Goal: Task Accomplishment & Management: Use online tool/utility

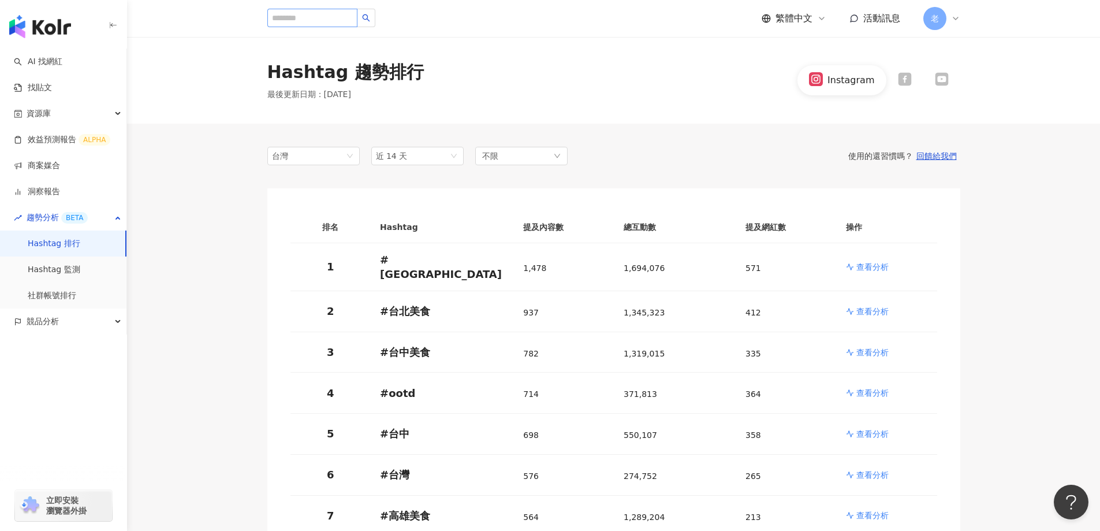
click at [318, 24] on input "search" at bounding box center [312, 18] width 90 height 18
type input "****"
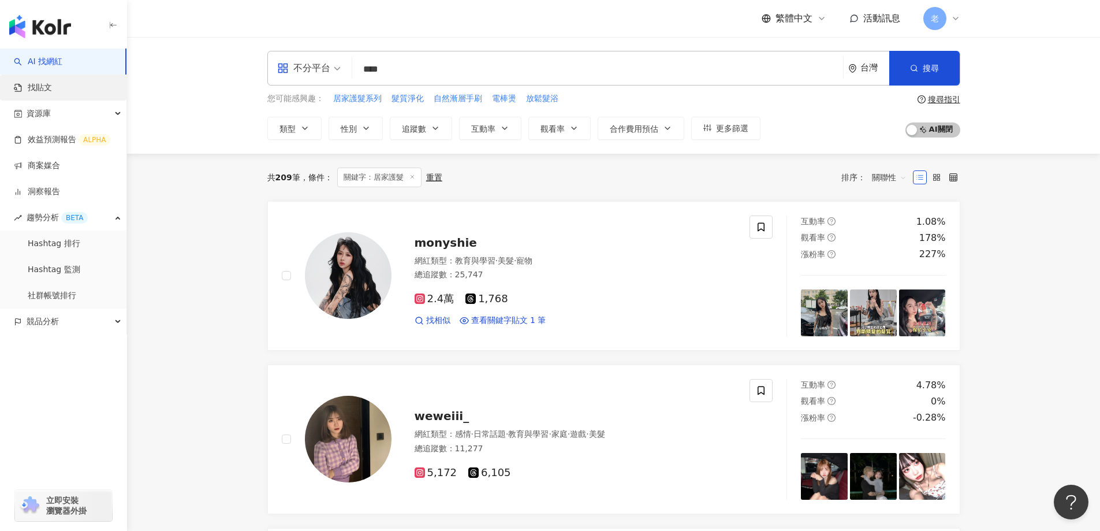
click at [52, 89] on link "找貼文" at bounding box center [33, 88] width 38 height 12
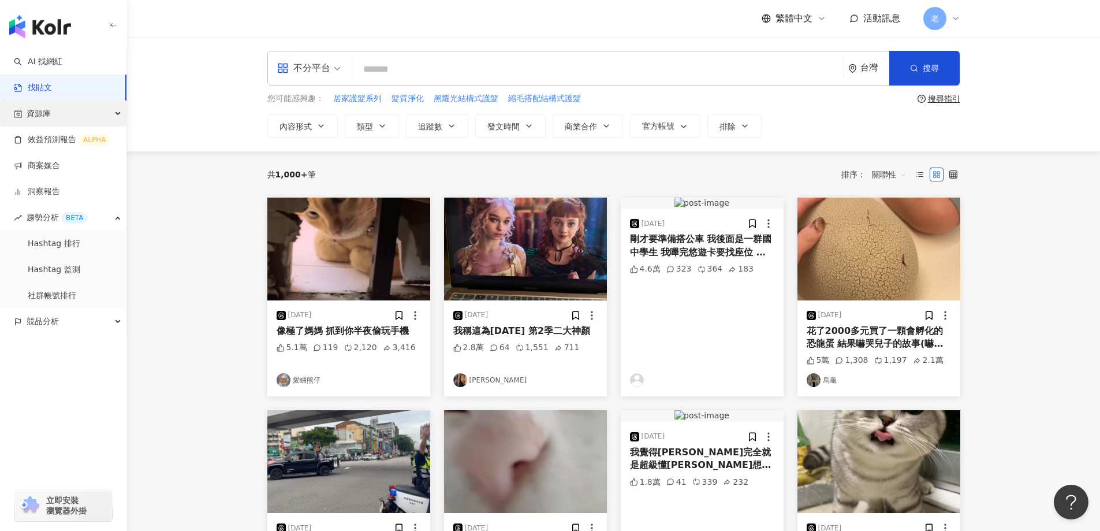
click at [59, 116] on div "資源庫" at bounding box center [63, 113] width 126 height 26
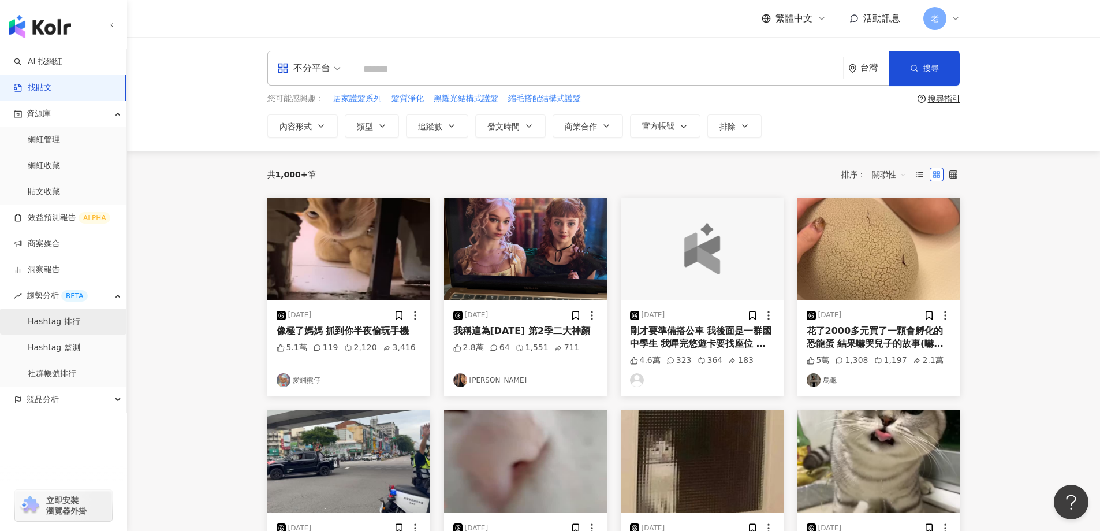
click at [46, 325] on link "Hashtag 排行" at bounding box center [54, 322] width 53 height 12
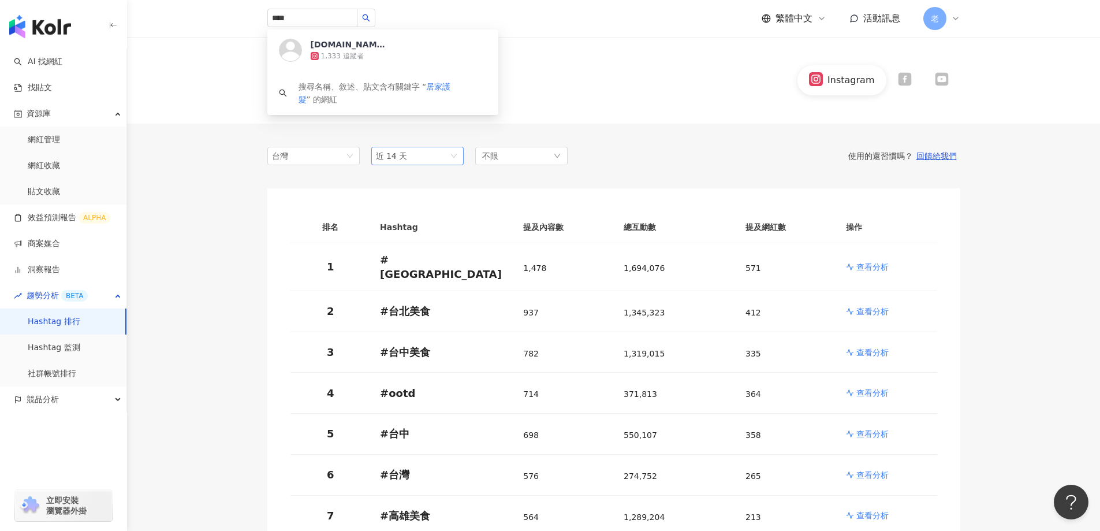
click at [435, 157] on span "近 14 天" at bounding box center [417, 155] width 83 height 17
click at [431, 234] on div "近六個月" at bounding box center [418, 238] width 74 height 13
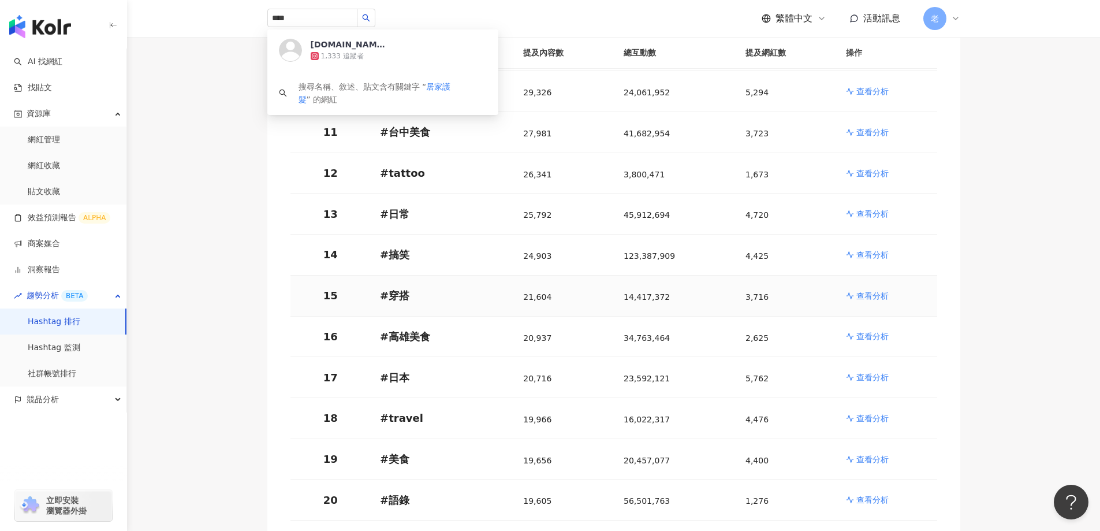
scroll to position [635, 0]
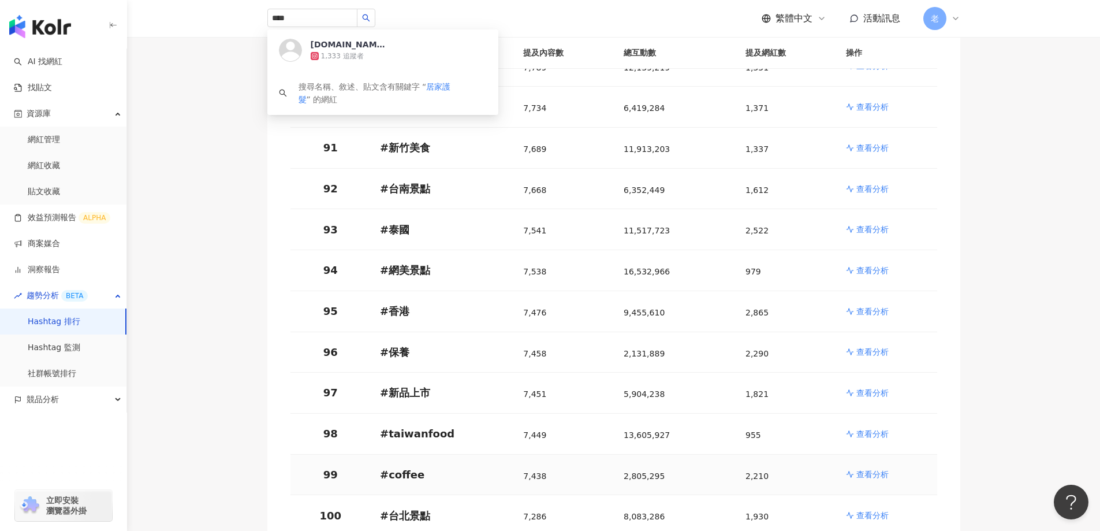
scroll to position [3739, 0]
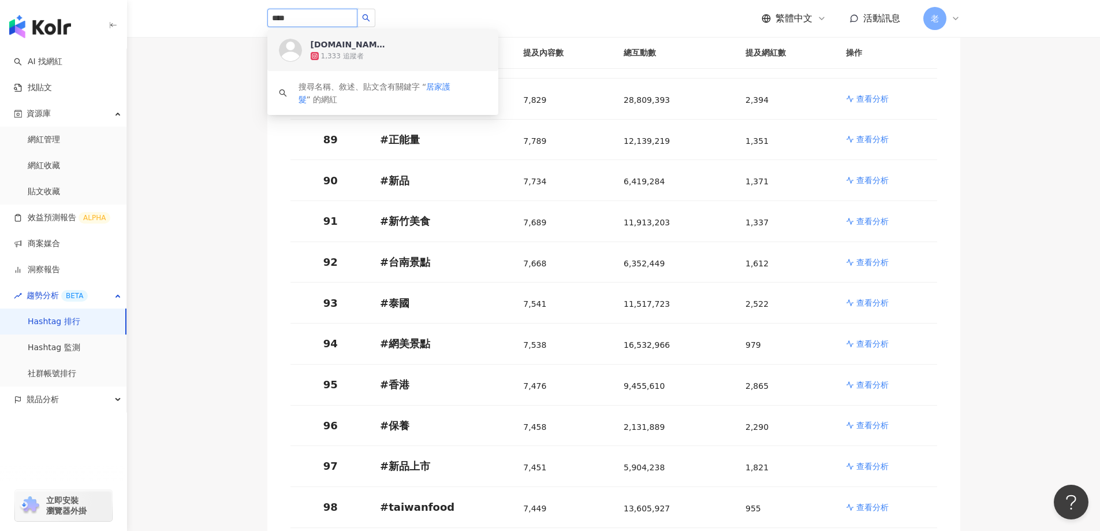
click at [328, 18] on input "****" at bounding box center [312, 18] width 90 height 18
click at [370, 21] on icon "search" at bounding box center [366, 18] width 8 height 8
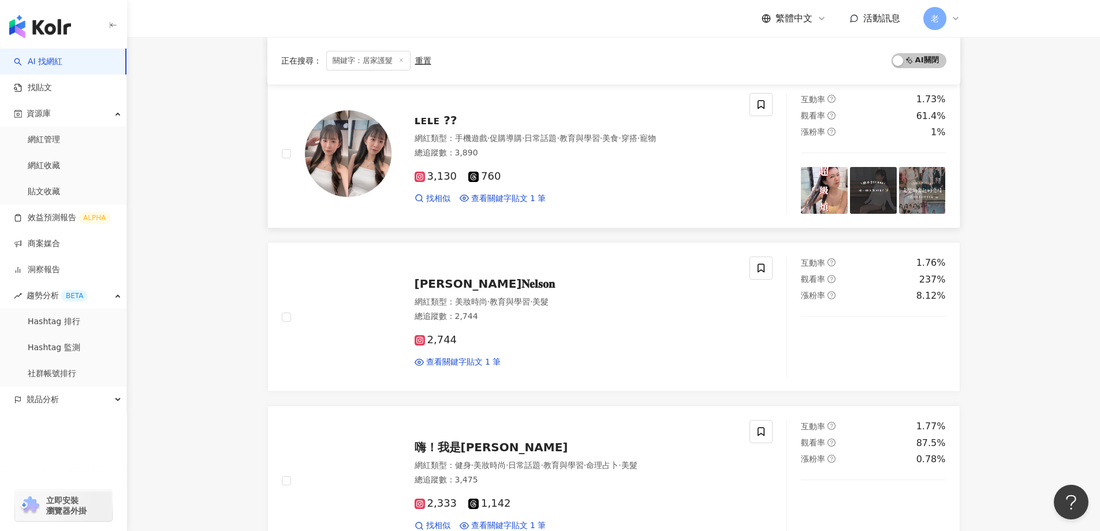
scroll to position [1444, 0]
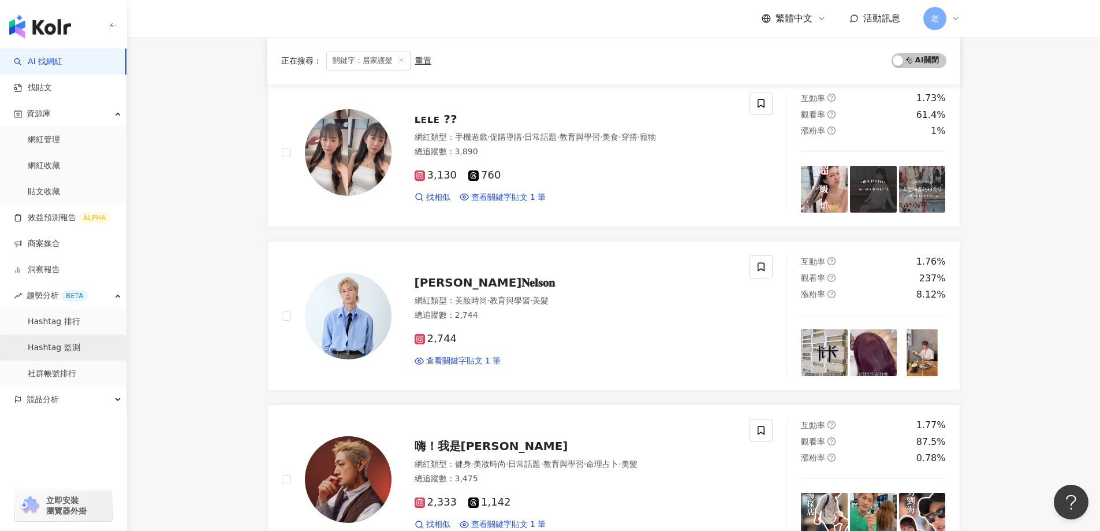
click at [59, 347] on link "Hashtag 監測" at bounding box center [54, 348] width 53 height 12
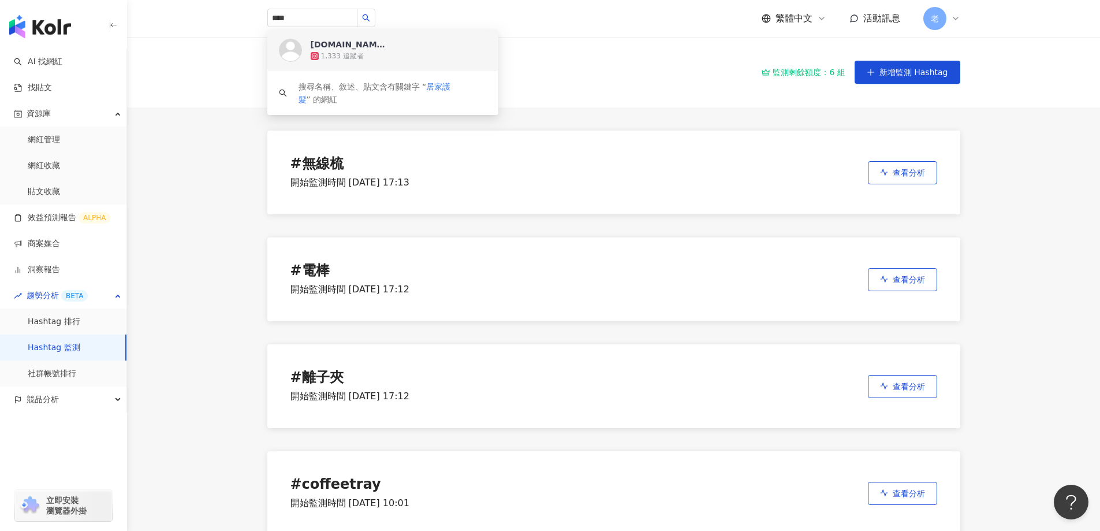
click at [178, 77] on div "Hashtag 監測 監測剩餘額度：6 組 新增監測 Hashtag" at bounding box center [613, 72] width 973 height 70
click at [218, 149] on main "Hashtag 監測 監測剩餘額度：6 組 新增監測 Hashtag # 無線梳 開始監測時間 2025/8/20 17:13 查看分析 # 電棒 開始監測時…" at bounding box center [613, 297] width 973 height 521
click at [54, 189] on link "貼文收藏" at bounding box center [44, 192] width 32 height 12
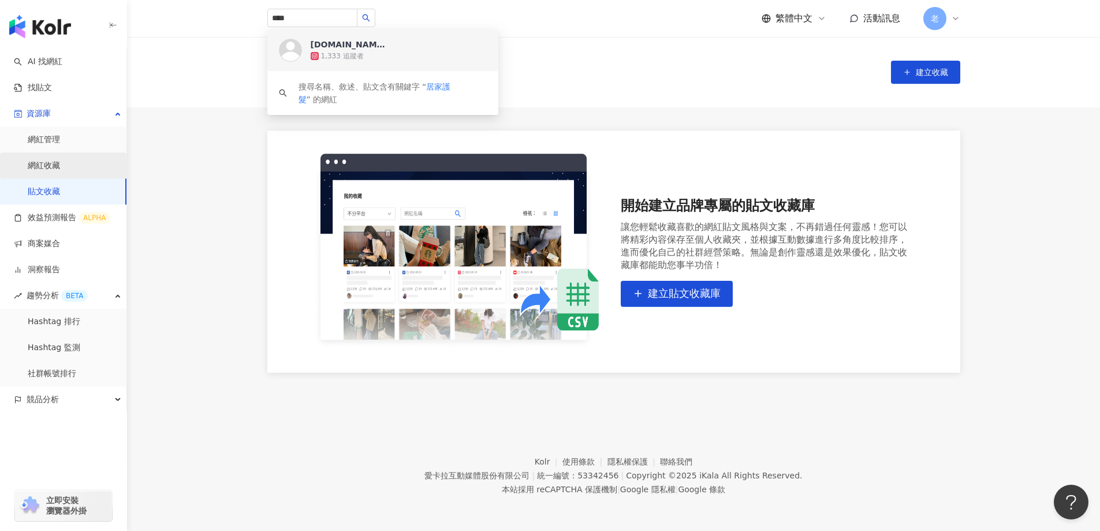
click at [60, 161] on link "網紅收藏" at bounding box center [44, 166] width 32 height 12
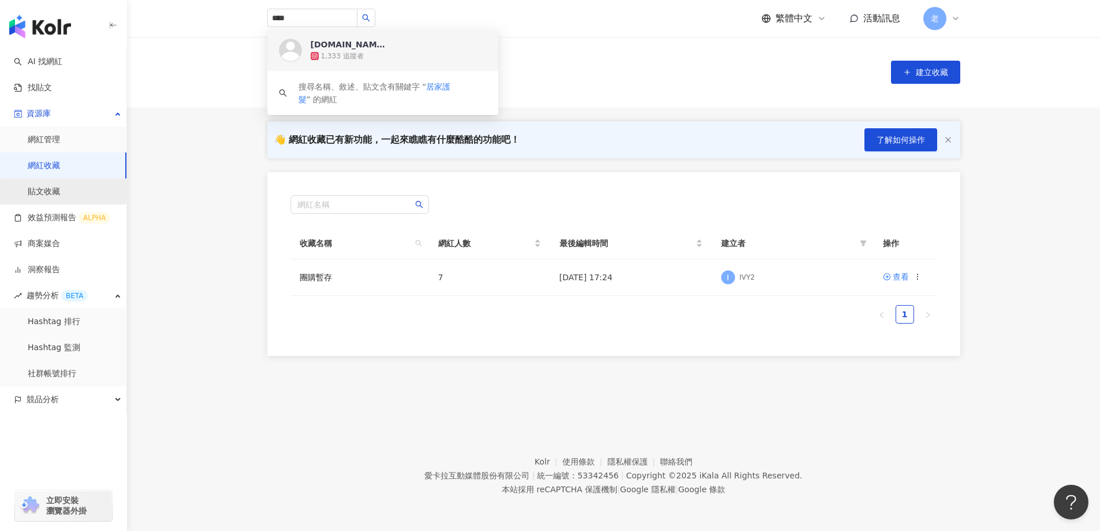
click at [54, 193] on link "貼文收藏" at bounding box center [44, 192] width 32 height 12
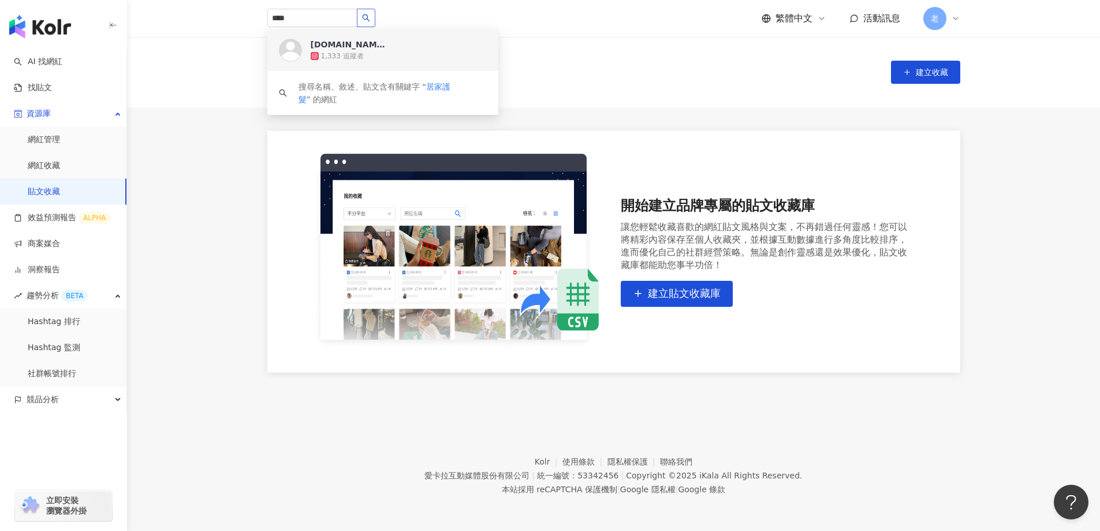
click at [375, 23] on button "button" at bounding box center [366, 18] width 18 height 18
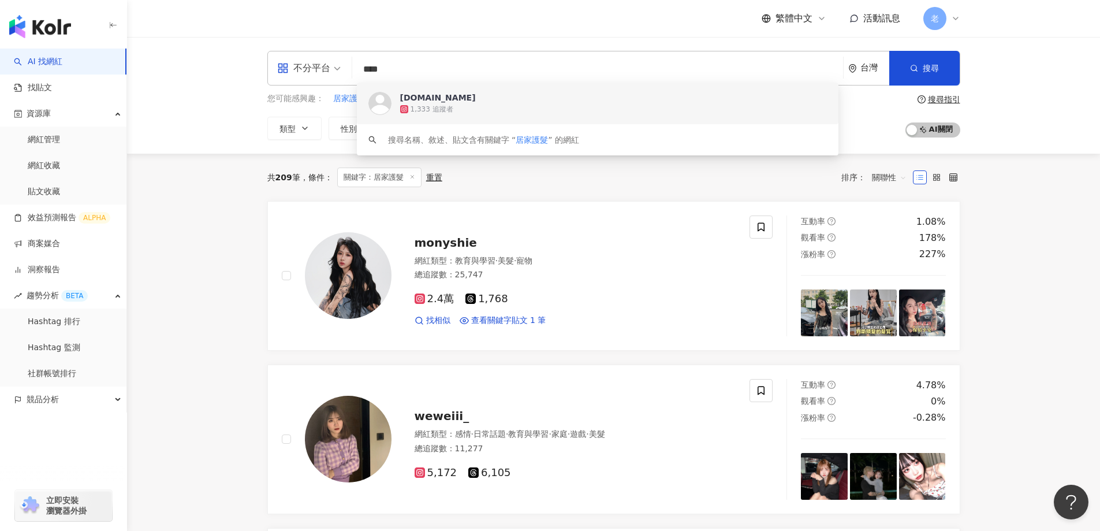
click at [303, 65] on div "不分平台" at bounding box center [303, 68] width 53 height 18
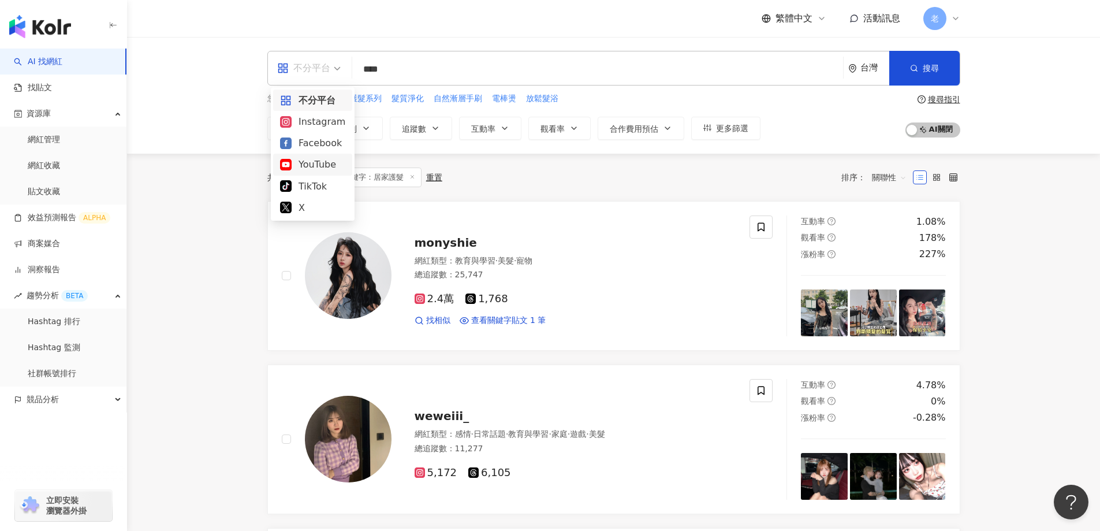
click at [448, 244] on span "monyshie" at bounding box center [446, 243] width 62 height 14
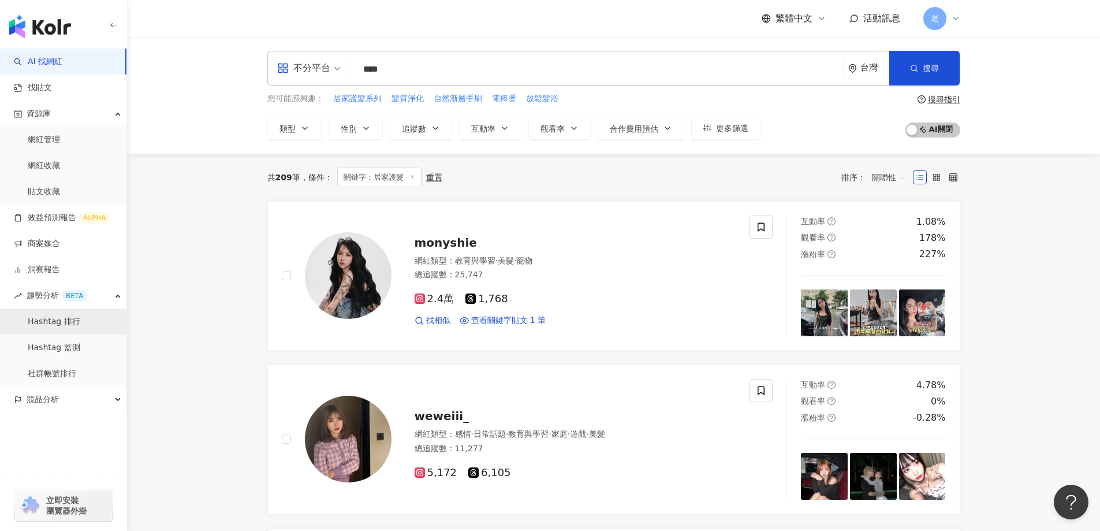
click at [61, 323] on link "Hashtag 排行" at bounding box center [54, 322] width 53 height 12
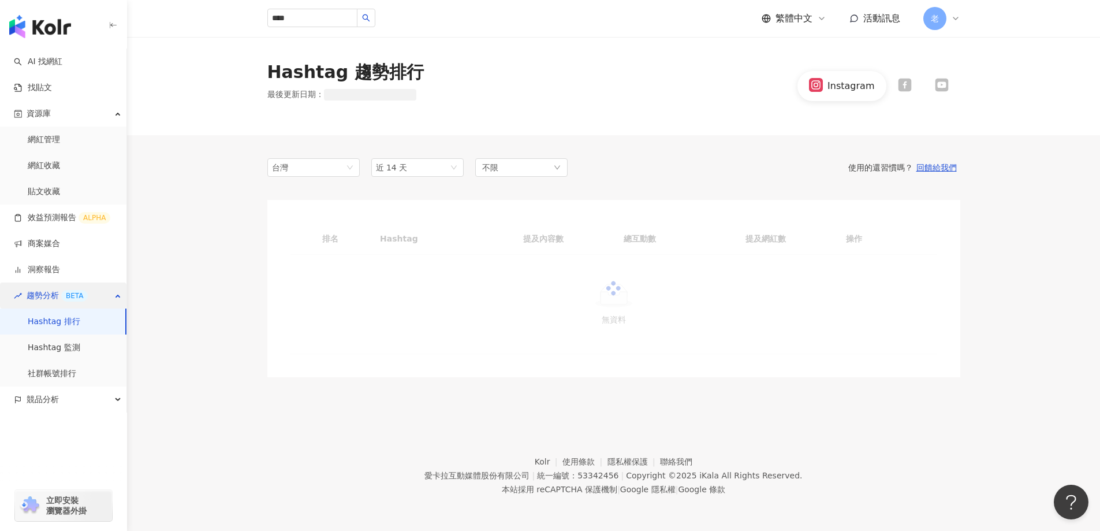
click at [37, 288] on span "趨勢分析 BETA" at bounding box center [57, 295] width 61 height 26
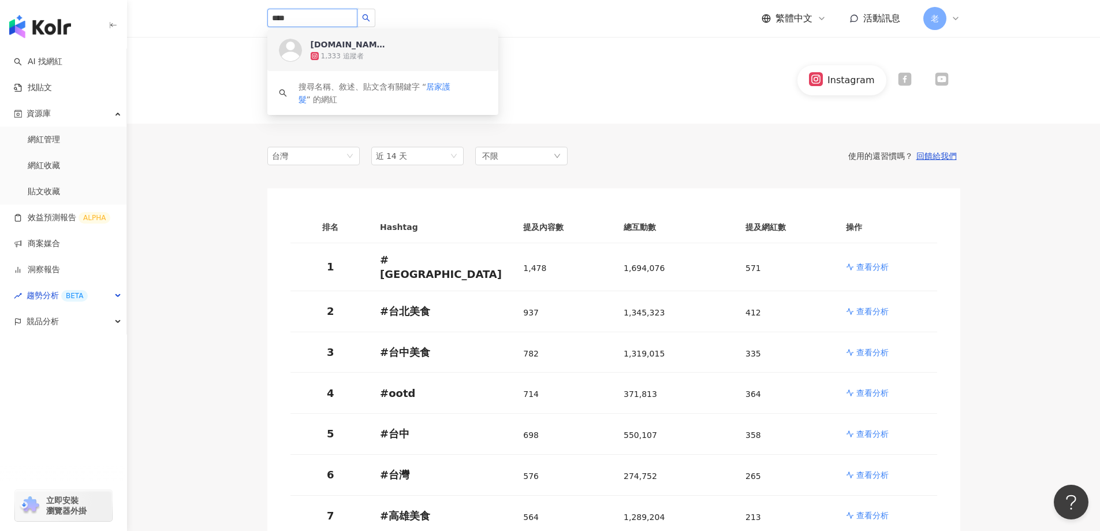
drag, startPoint x: 278, startPoint y: 19, endPoint x: 228, endPoint y: 17, distance: 50.3
click at [229, 18] on header "**** hairborn.hk 1,333 追蹤者 搜尋名稱、敘述、貼文含有關鍵字 “ 居家護髮 ” 的網紅 繁體中文 活動訊息 老" at bounding box center [613, 19] width 973 height 38
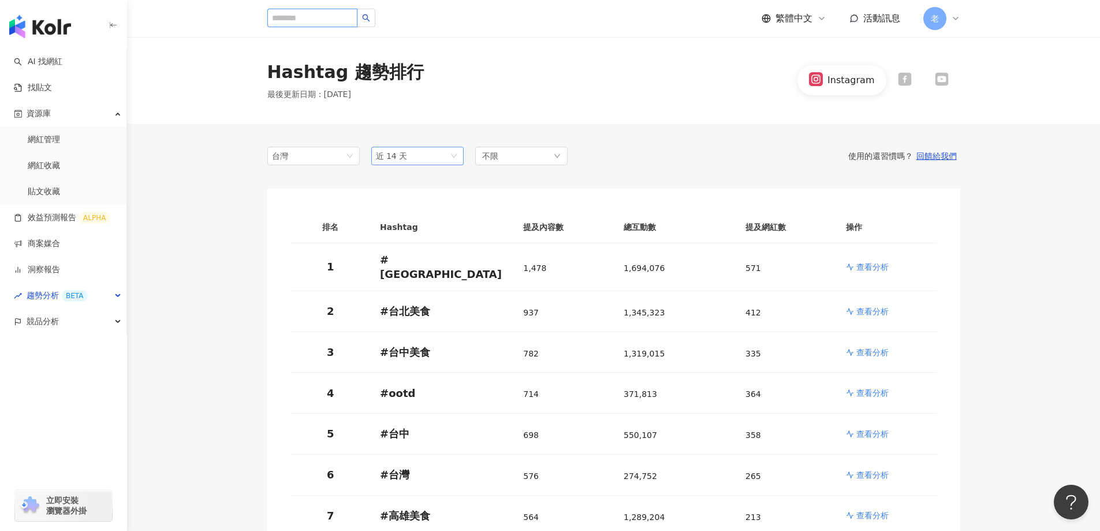
click at [421, 157] on span "近 14 天" at bounding box center [417, 155] width 83 height 17
click at [419, 236] on div "近六個月" at bounding box center [418, 238] width 74 height 13
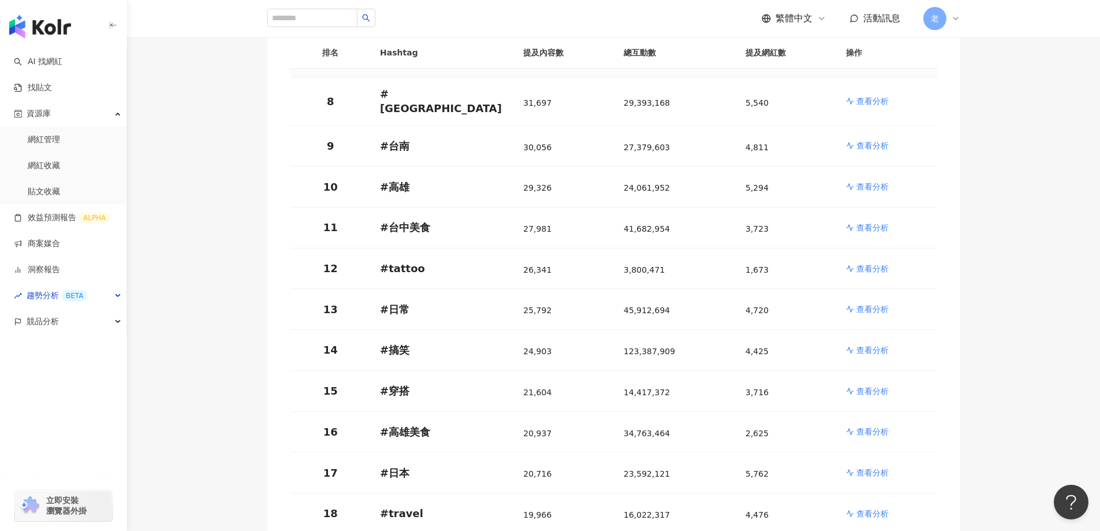
scroll to position [462, 0]
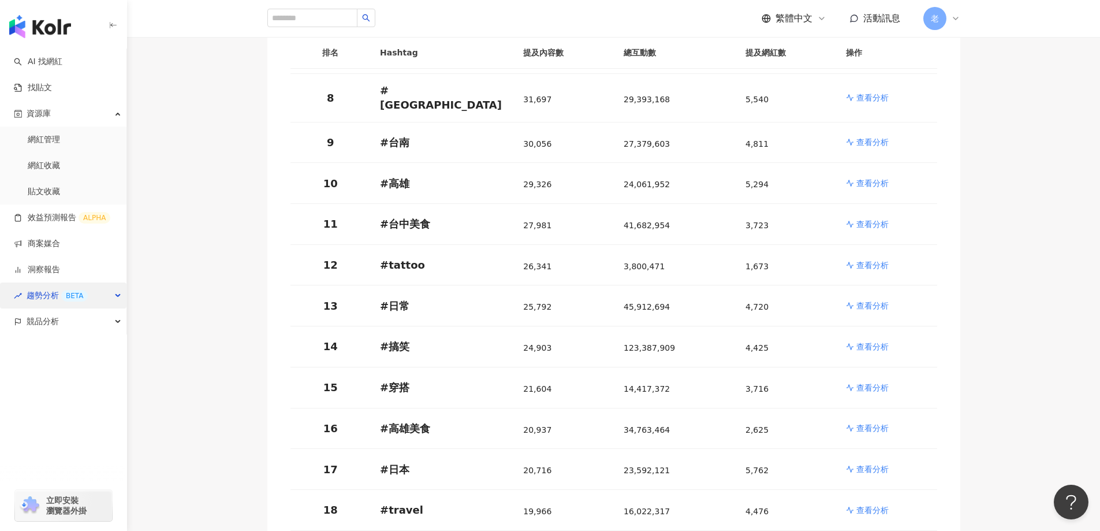
click at [111, 298] on div "趨勢分析 BETA" at bounding box center [63, 295] width 126 height 26
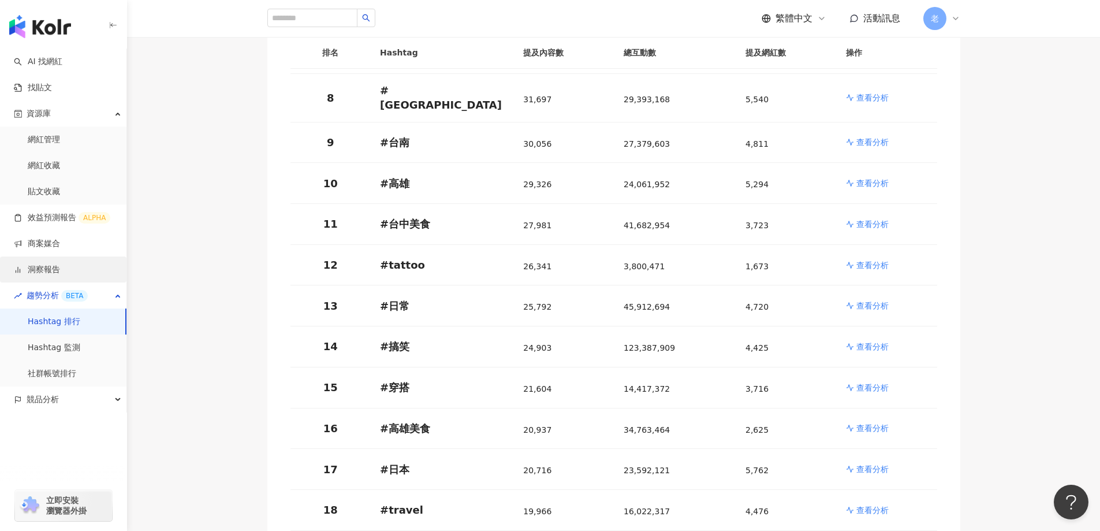
click at [60, 275] on link "洞察報告" at bounding box center [37, 270] width 46 height 12
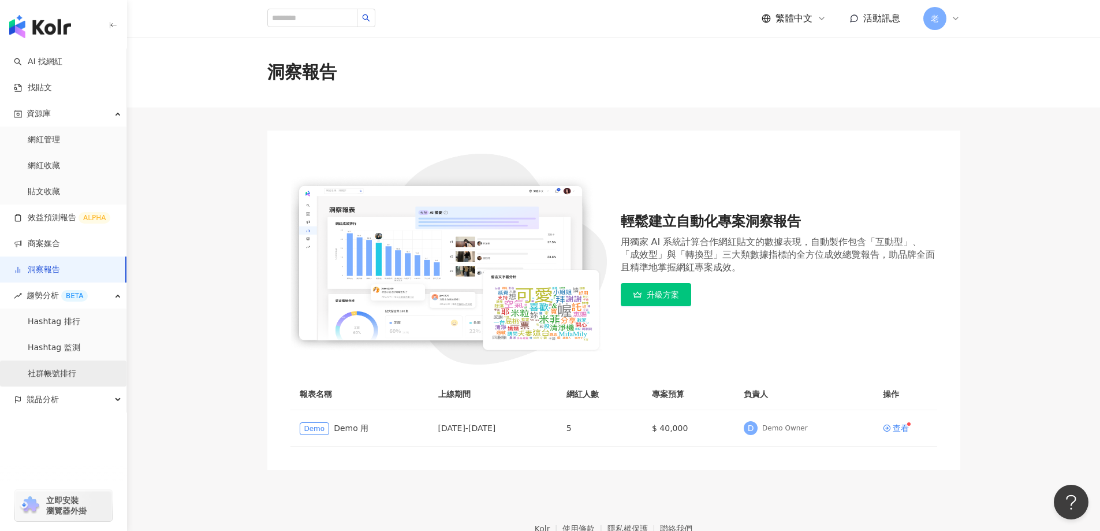
click at [65, 379] on link "社群帳號排行" at bounding box center [52, 374] width 49 height 12
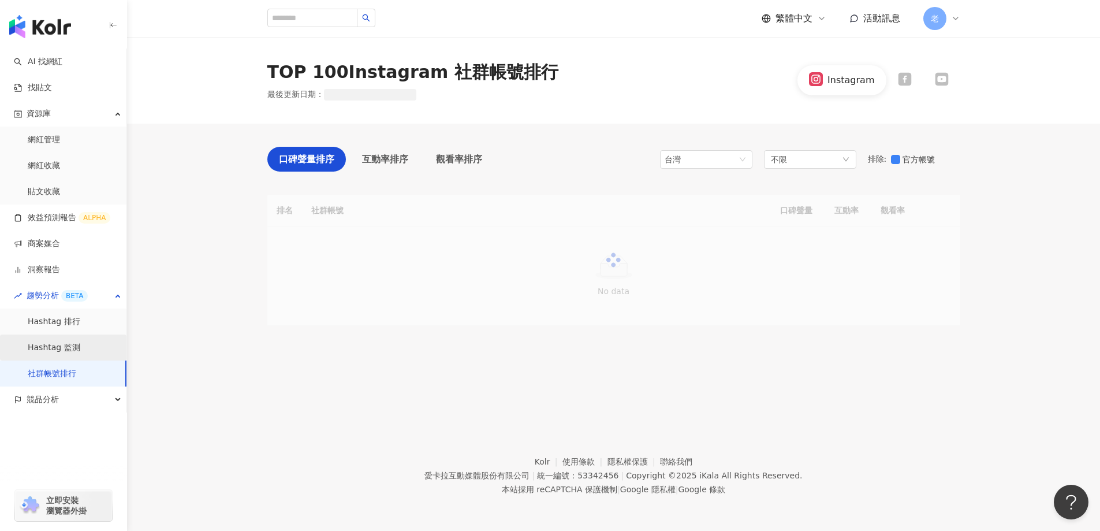
click at [61, 351] on link "Hashtag 監測" at bounding box center [54, 348] width 53 height 12
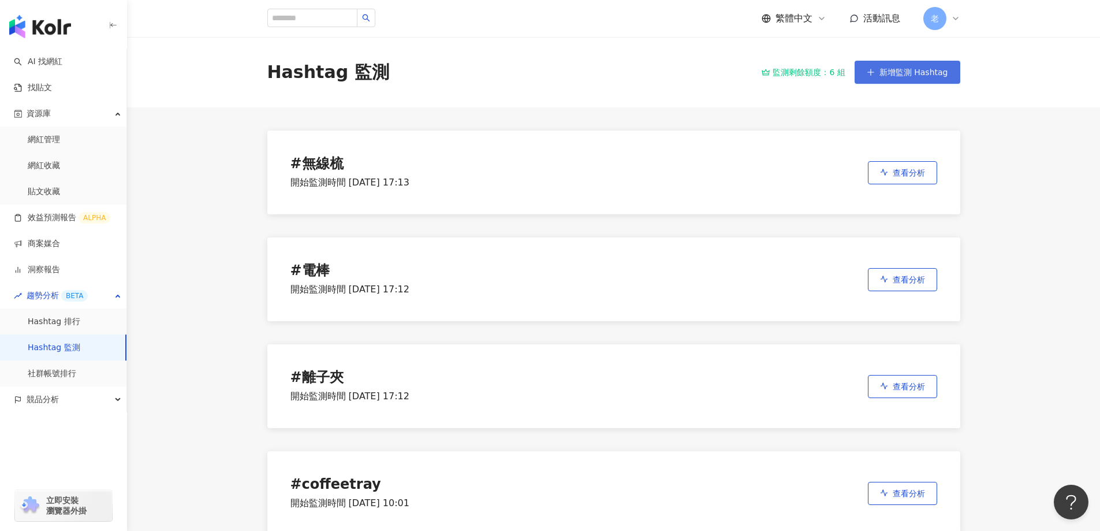
click at [930, 62] on button "新增監測 Hashtag" at bounding box center [908, 72] width 106 height 23
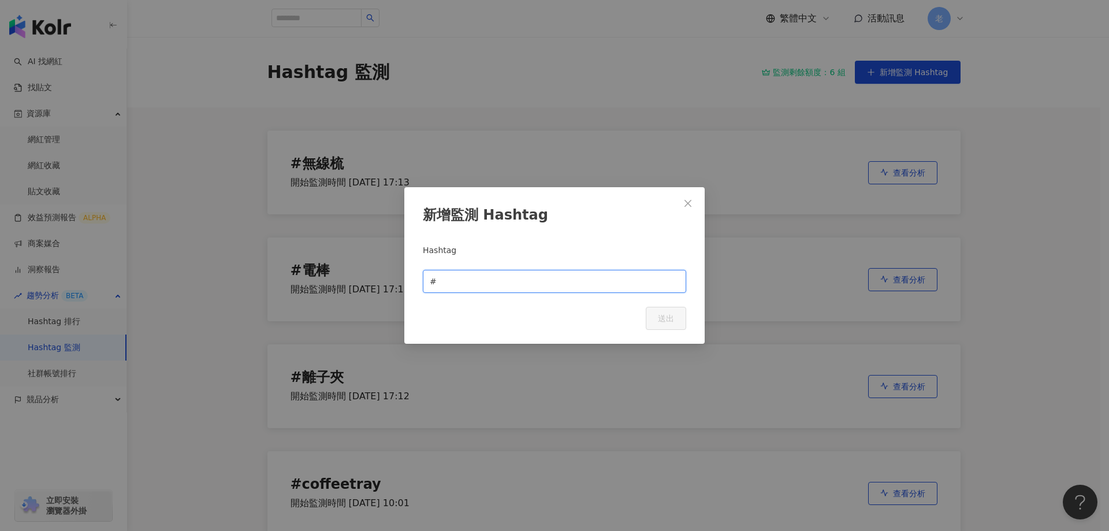
click at [456, 281] on input "text" at bounding box center [559, 281] width 240 height 13
click at [217, 262] on div "新增監測 Hashtag Hashtag # Cancel 送出" at bounding box center [554, 265] width 1109 height 531
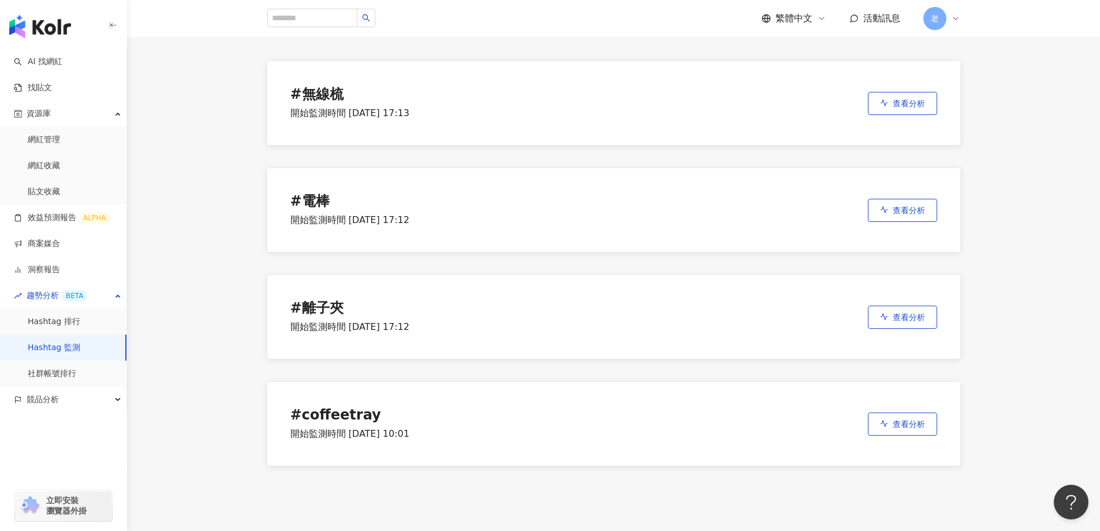
scroll to position [116, 0]
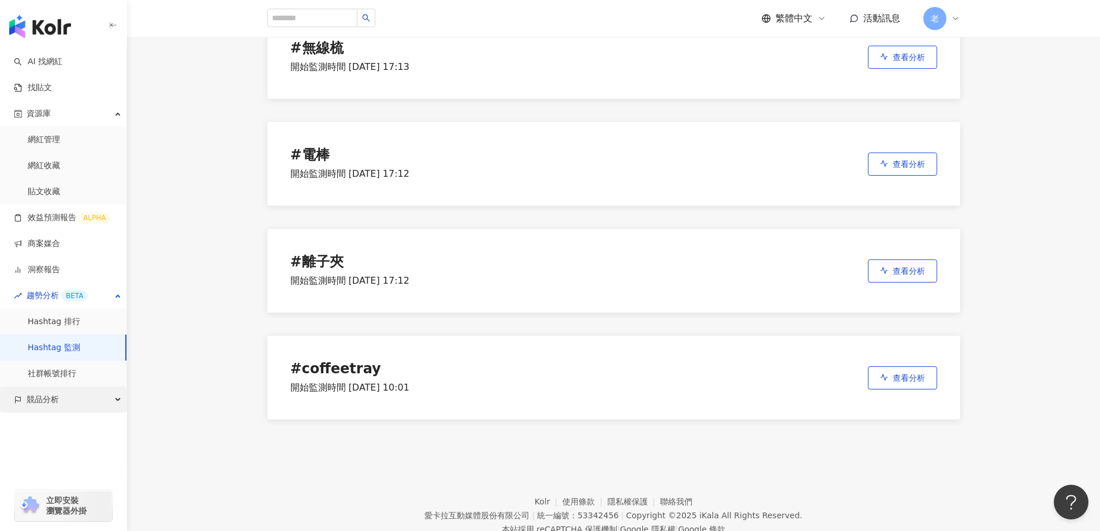
click at [35, 404] on span "競品分析" at bounding box center [43, 399] width 32 height 26
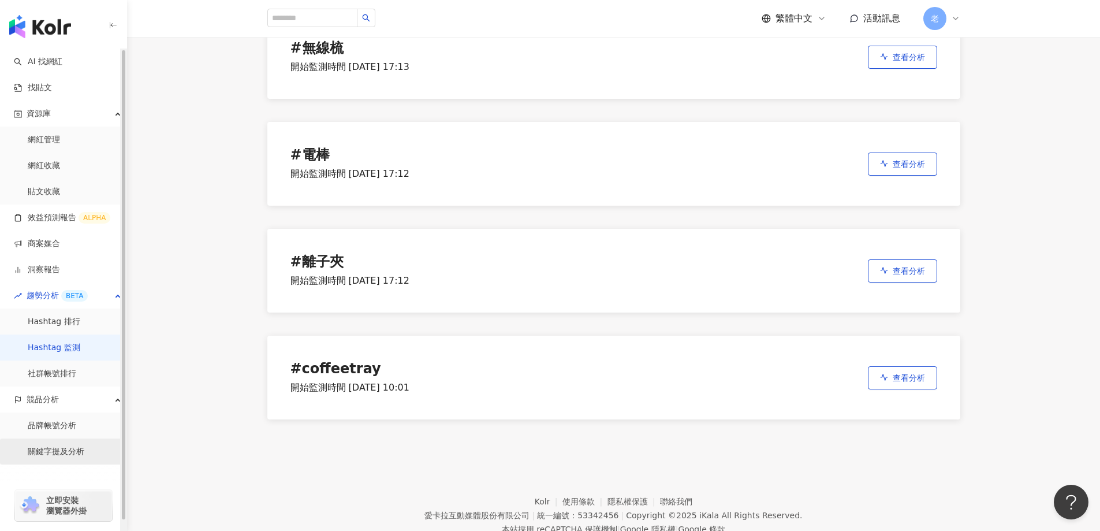
click at [32, 457] on link "關鍵字提及分析" at bounding box center [56, 452] width 57 height 12
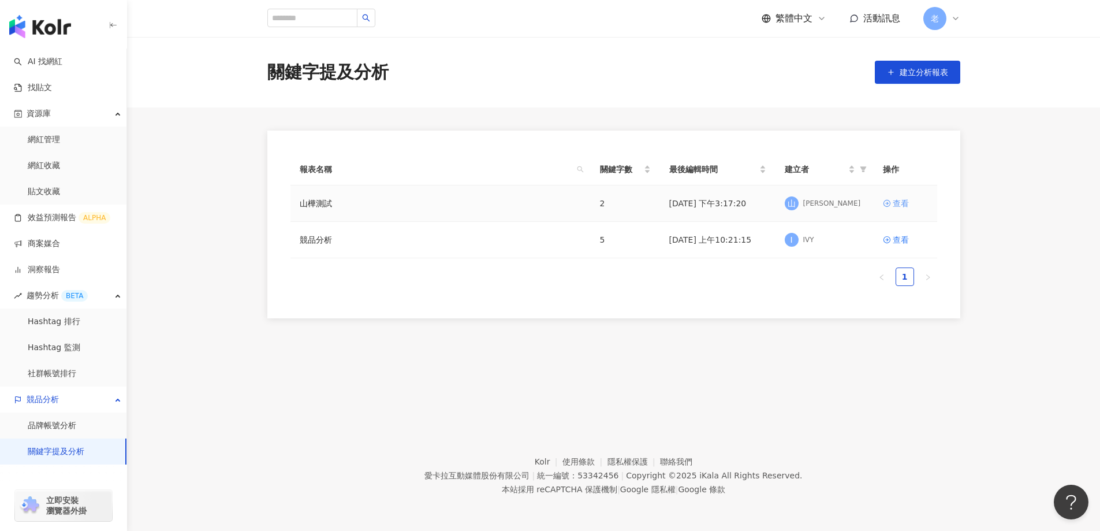
click at [907, 206] on div "查看" at bounding box center [901, 203] width 16 height 13
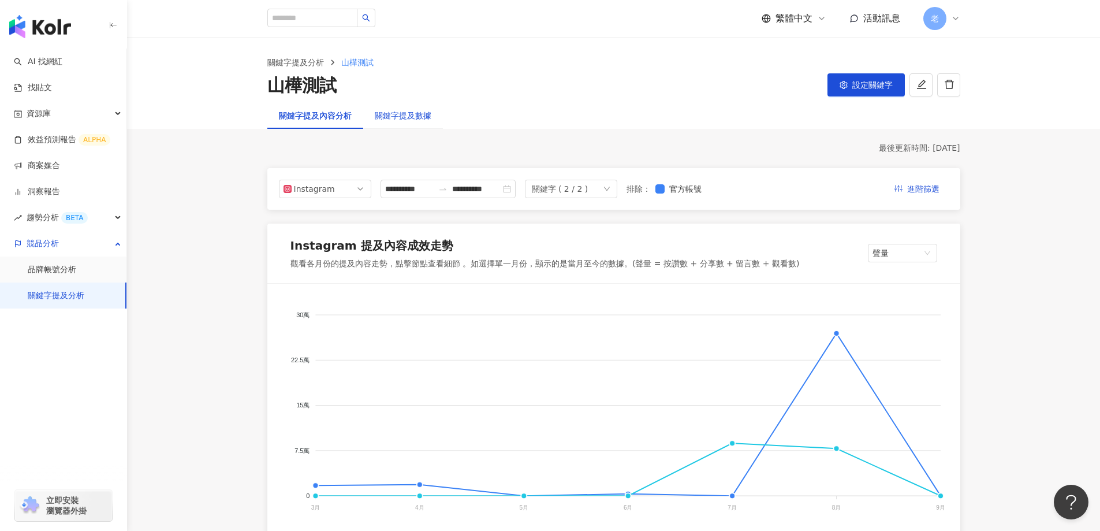
click at [402, 111] on div "關鍵字提及數據" at bounding box center [403, 115] width 57 height 13
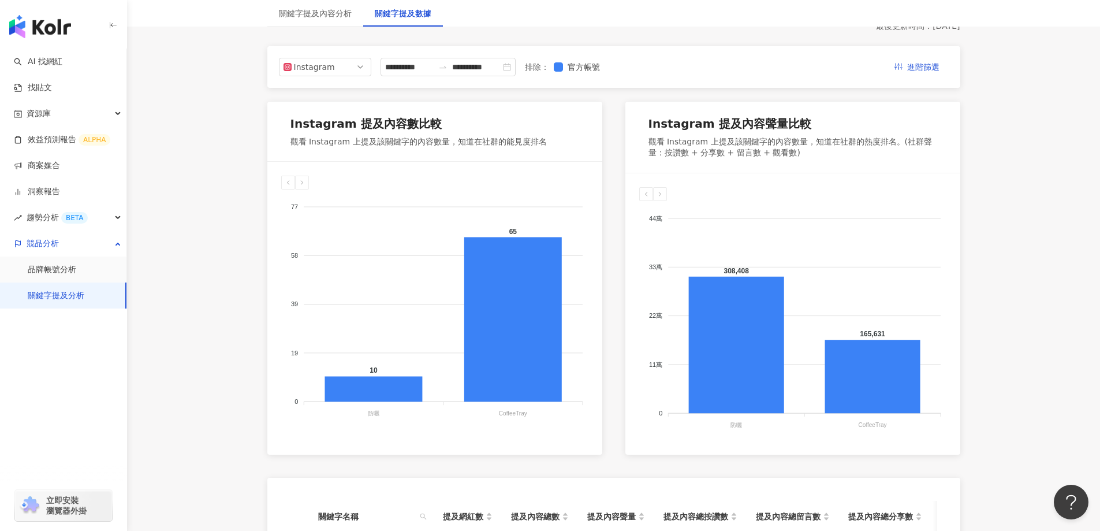
scroll to position [58, 0]
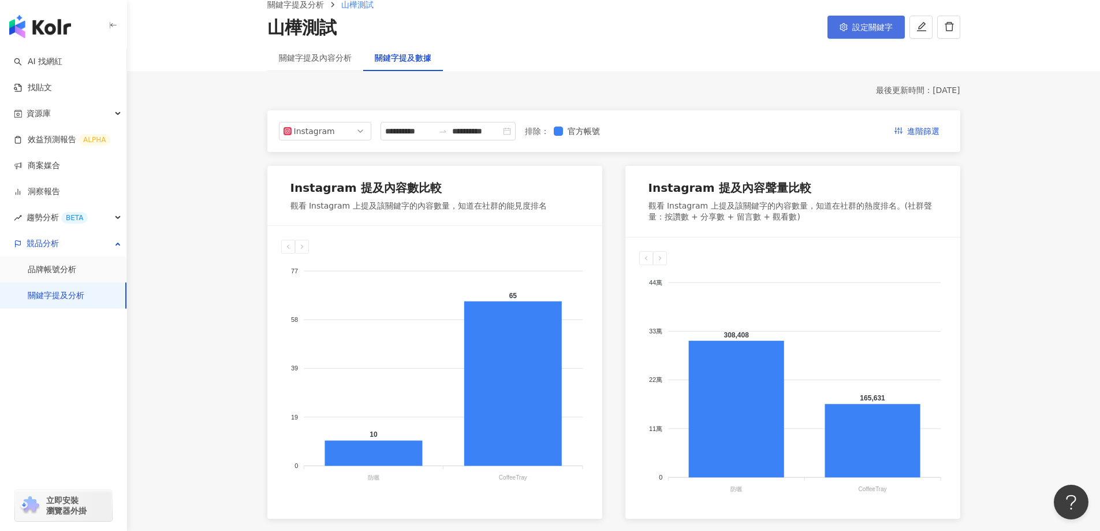
click at [870, 21] on button "設定關鍵字" at bounding box center [866, 27] width 77 height 23
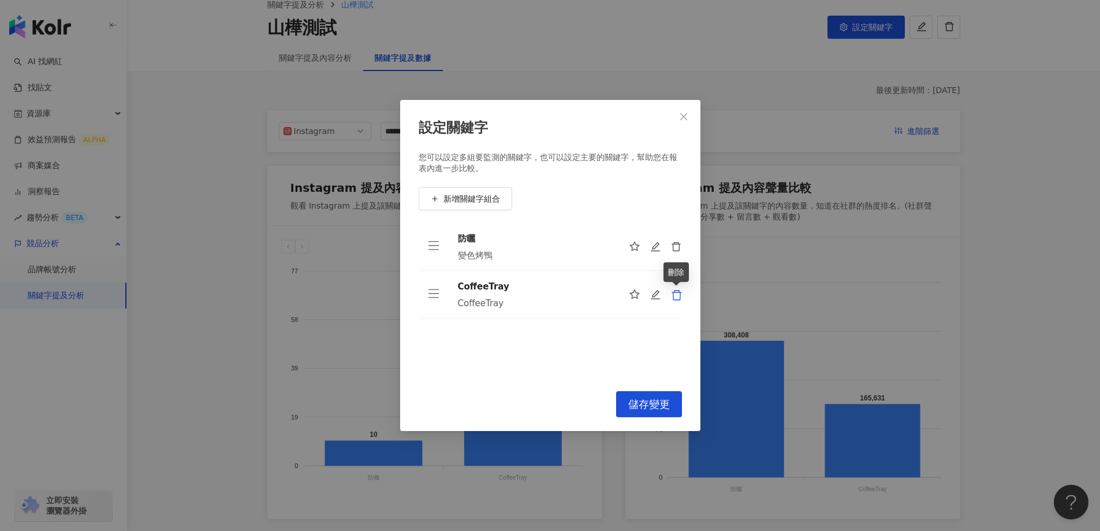
click at [671, 296] on icon "delete" at bounding box center [677, 295] width 12 height 12
click at [679, 245] on icon "delete" at bounding box center [677, 247] width 12 height 12
click at [476, 201] on span "新增關鍵字組合" at bounding box center [472, 198] width 57 height 9
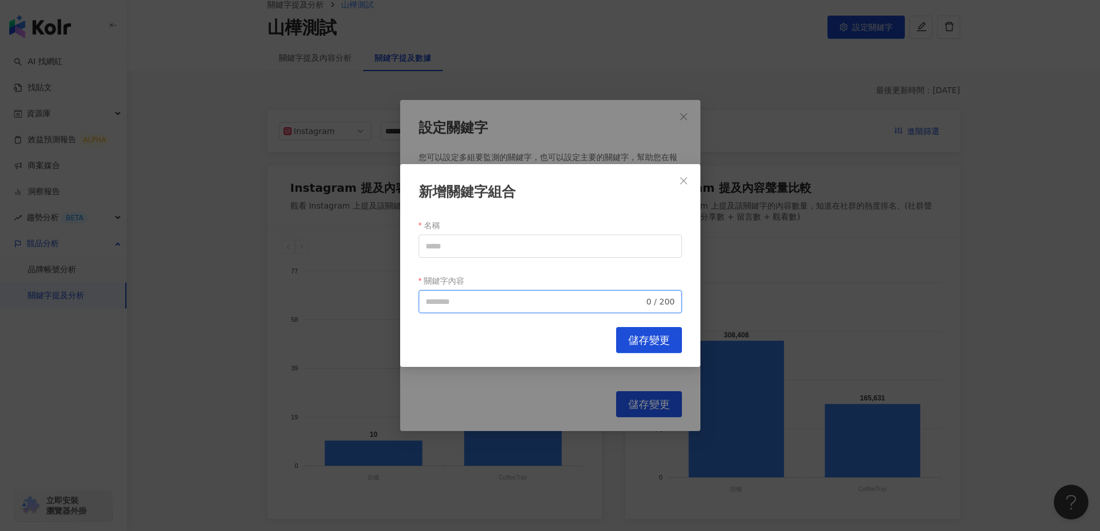
click at [478, 299] on input "關鍵字內容" at bounding box center [535, 301] width 219 height 13
click at [461, 241] on input "名稱" at bounding box center [550, 245] width 263 height 23
type input "****"
click at [688, 182] on icon "close" at bounding box center [683, 180] width 9 height 9
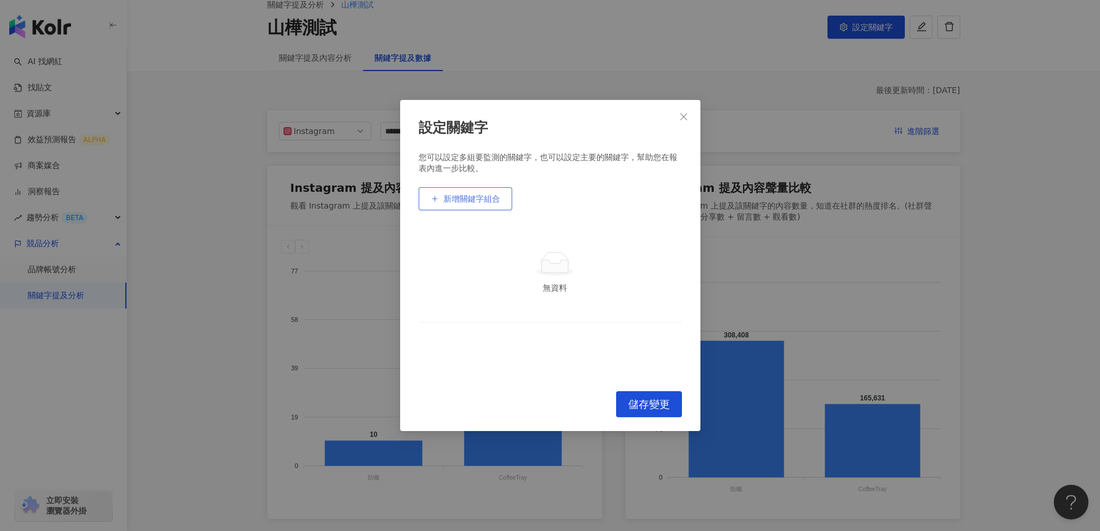
click at [483, 197] on span "新增關鍵字組合" at bounding box center [472, 198] width 57 height 9
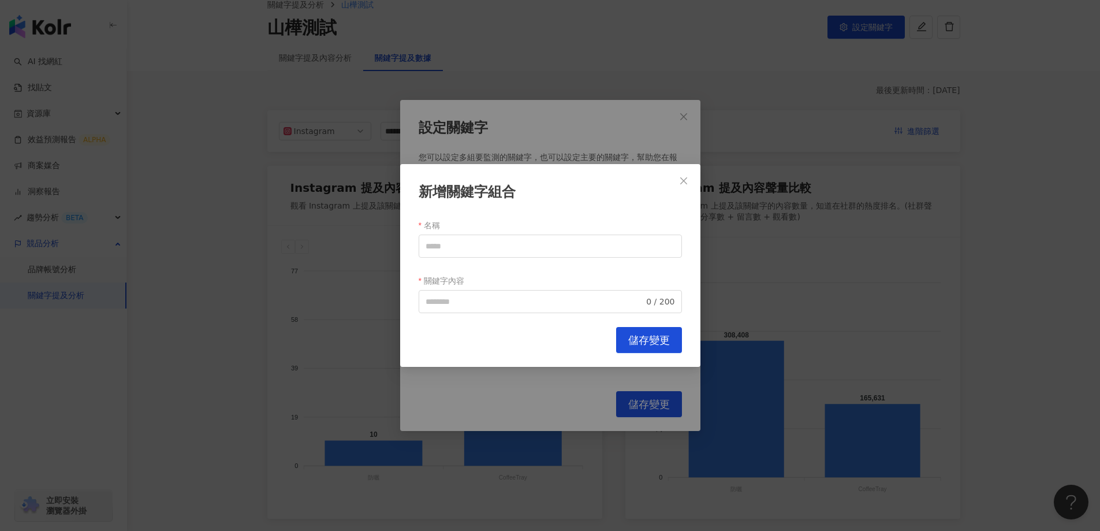
click at [498, 260] on form "名稱 關鍵字內容 0 / 200" at bounding box center [550, 264] width 263 height 97
click at [497, 249] on input "名稱" at bounding box center [550, 245] width 263 height 23
type input "****"
click at [466, 311] on span "0 / 200" at bounding box center [550, 301] width 263 height 23
click at [467, 306] on input "關鍵字內容" at bounding box center [535, 301] width 219 height 13
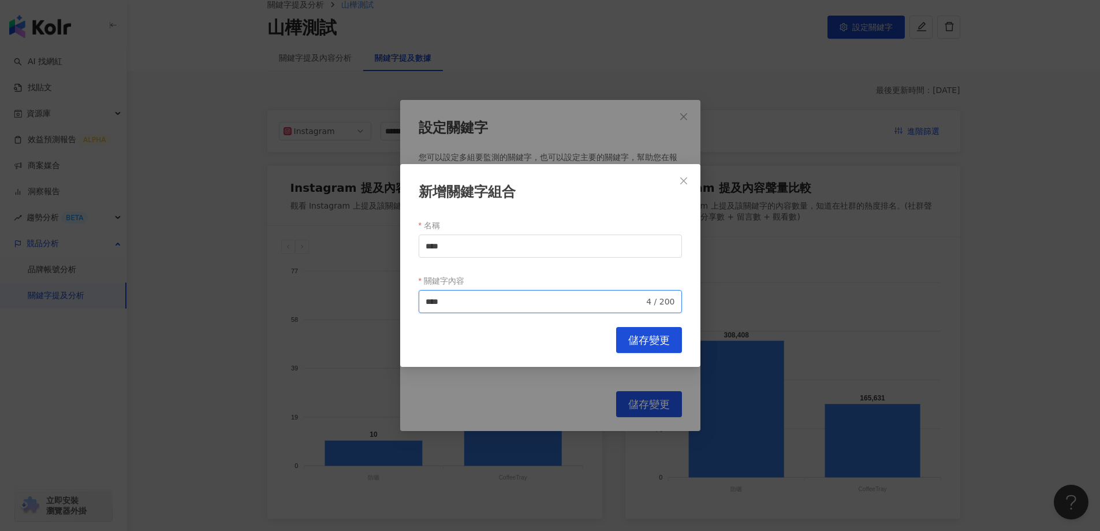
type input "****"
click at [651, 334] on span "儲存變更" at bounding box center [649, 340] width 42 height 13
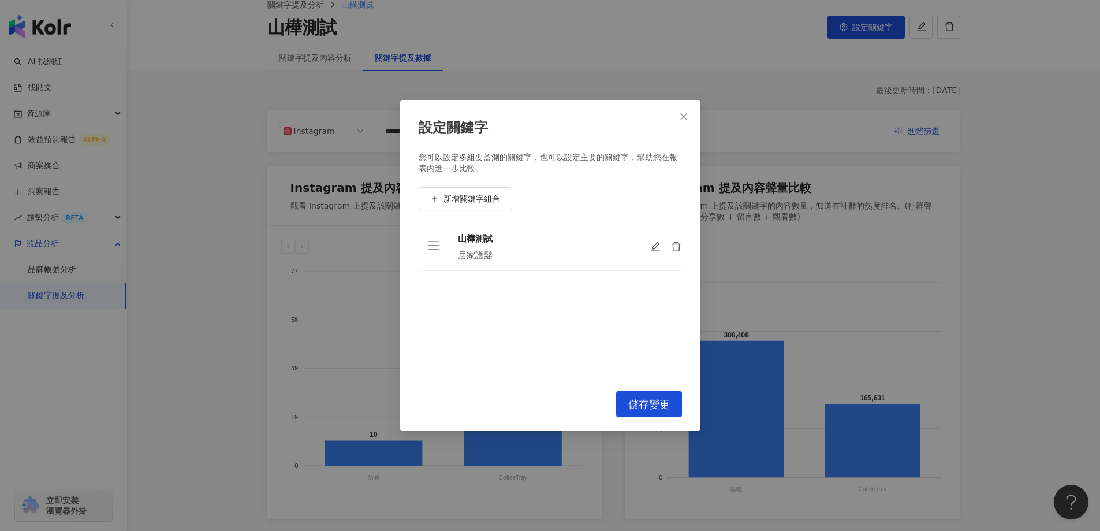
click at [560, 261] on td "山樺測試 居家護髮" at bounding box center [545, 247] width 192 height 48
click at [650, 412] on button "儲存變更" at bounding box center [649, 404] width 66 height 26
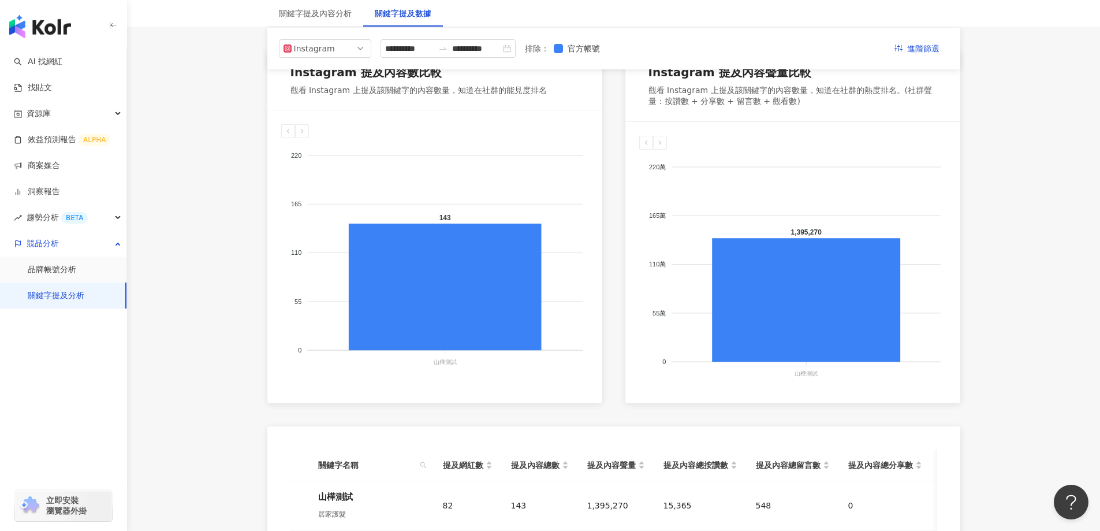
scroll to position [0, 0]
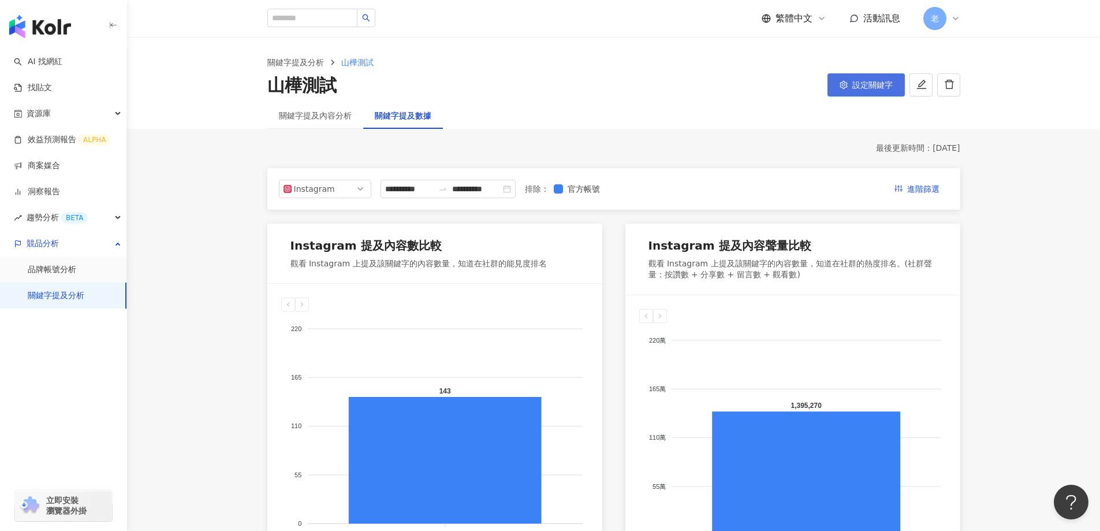
click at [853, 94] on button "設定關鍵字" at bounding box center [866, 84] width 77 height 23
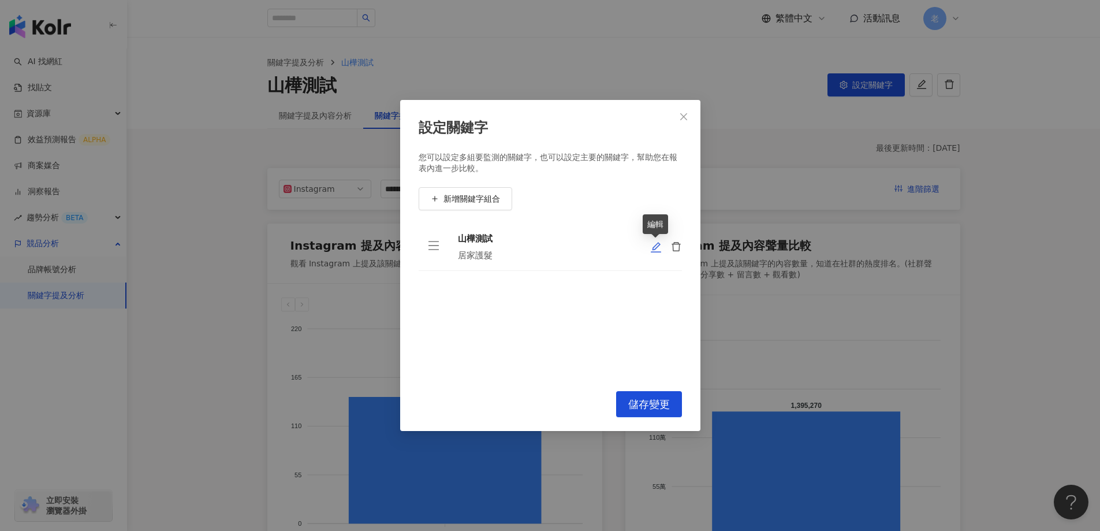
click at [653, 244] on icon "edit" at bounding box center [656, 247] width 12 height 12
type input "****"
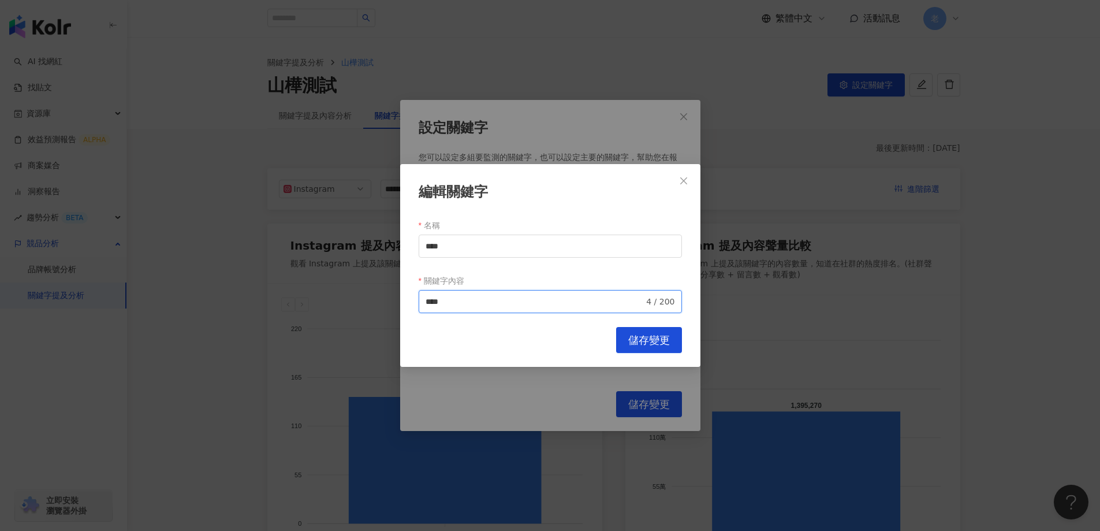
drag, startPoint x: 439, startPoint y: 306, endPoint x: 409, endPoint y: 306, distance: 30.0
click at [409, 306] on div "編輯關鍵字 名稱 **** 關鍵字內容 居家護髮 **** 4 / 200 Cancel 儲存變更" at bounding box center [550, 265] width 300 height 203
drag, startPoint x: 436, startPoint y: 254, endPoint x: 407, endPoint y: 241, distance: 31.5
click at [409, 242] on div "編輯關鍵字 名稱 **** 關鍵字內容 0 / 200 請填寫關鍵字內容 Cancel 儲存變更" at bounding box center [550, 265] width 300 height 203
paste input "text"
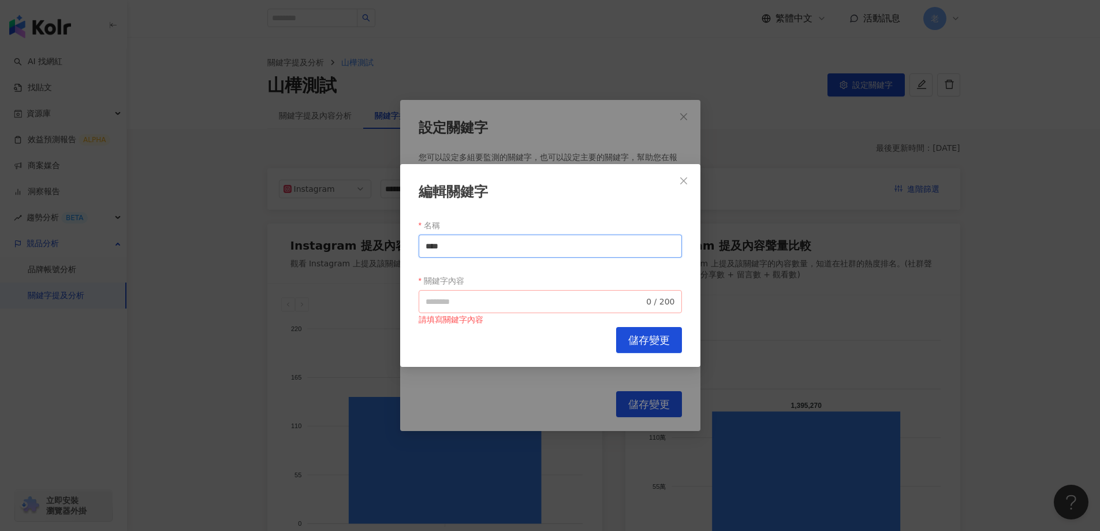
type input "****"
click at [449, 303] on input "關鍵字內容" at bounding box center [535, 301] width 219 height 13
paste input "****"
type input "****"
click at [665, 336] on span "儲存變更" at bounding box center [649, 340] width 42 height 13
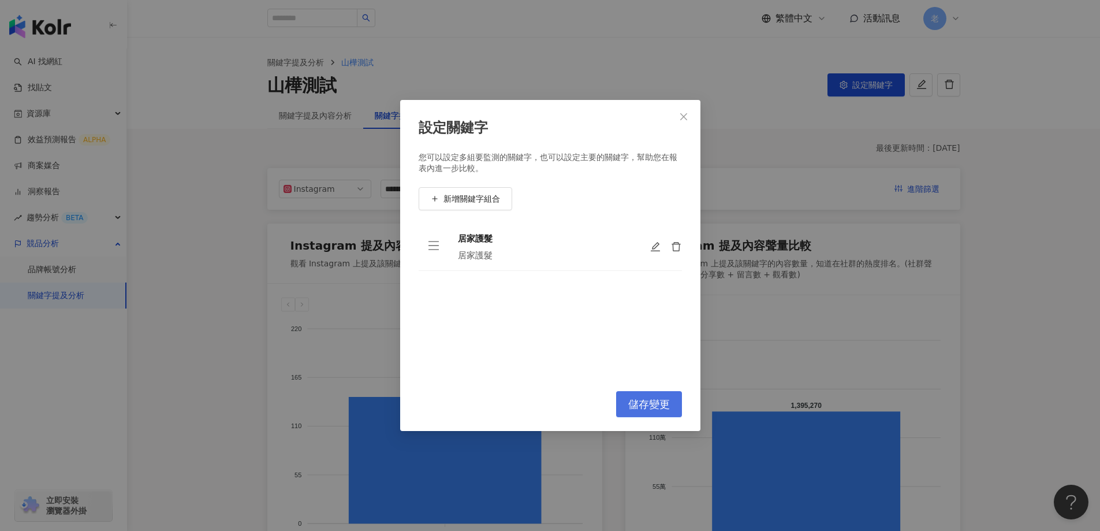
click at [637, 398] on span "儲存變更" at bounding box center [649, 404] width 42 height 13
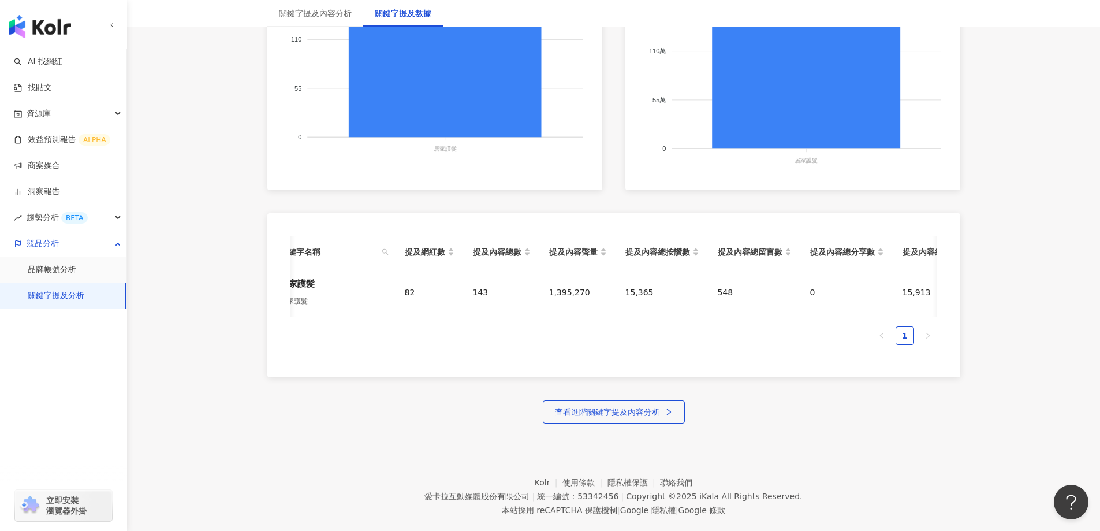
scroll to position [416, 0]
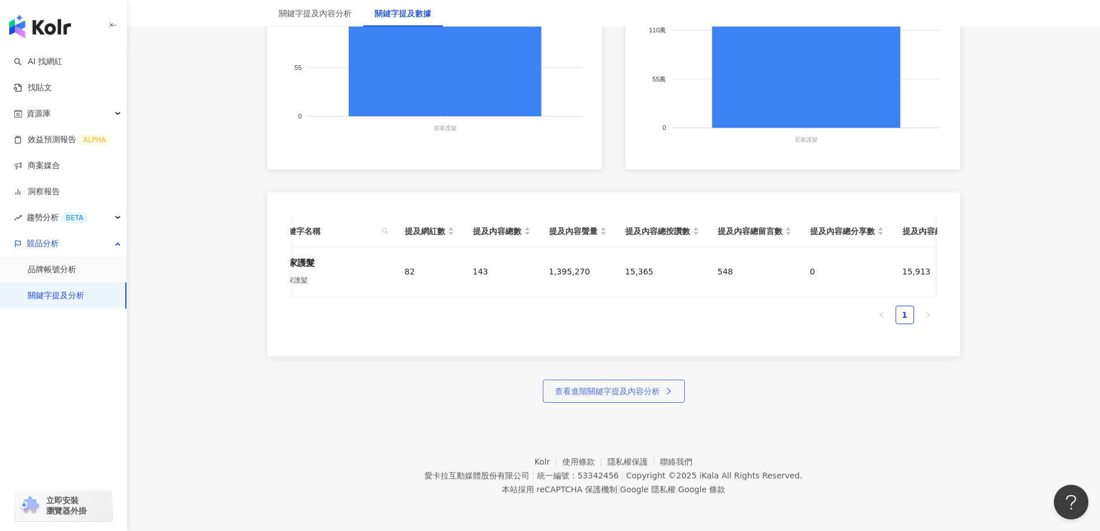
click at [636, 390] on span "查看進階關鍵字提及內容分析" at bounding box center [607, 390] width 105 height 9
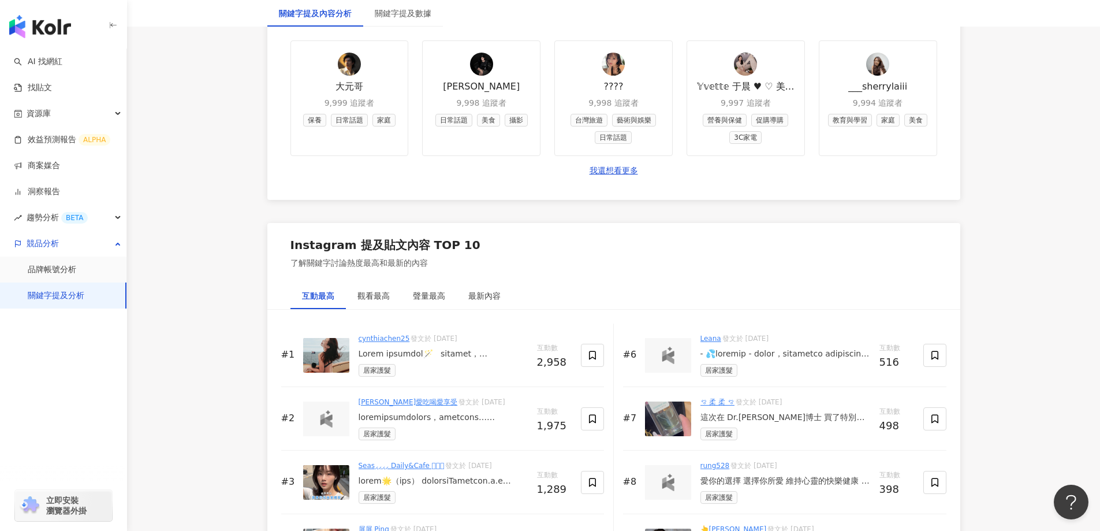
scroll to position [1617, 0]
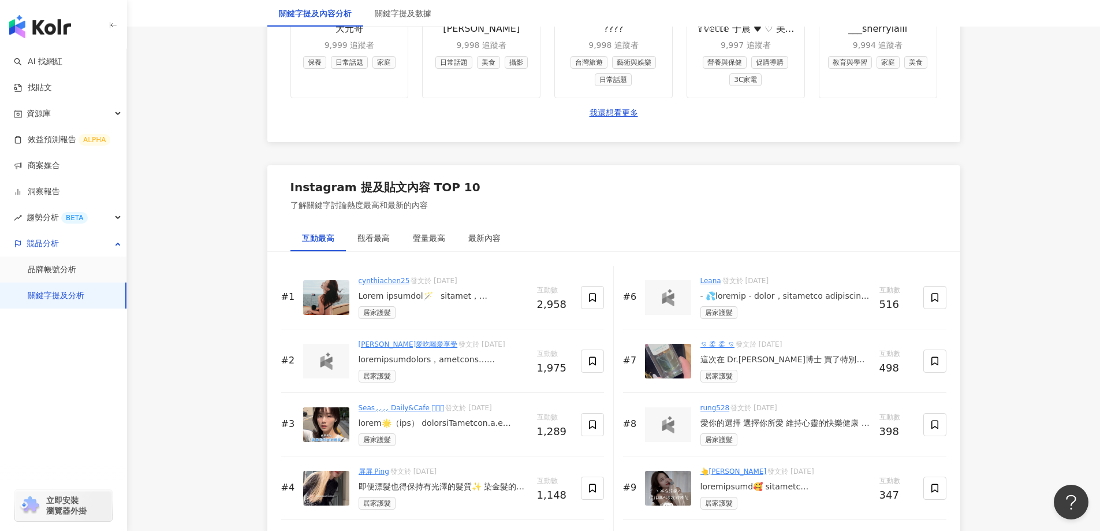
click at [382, 281] on link "cynthiachen25" at bounding box center [384, 281] width 51 height 8
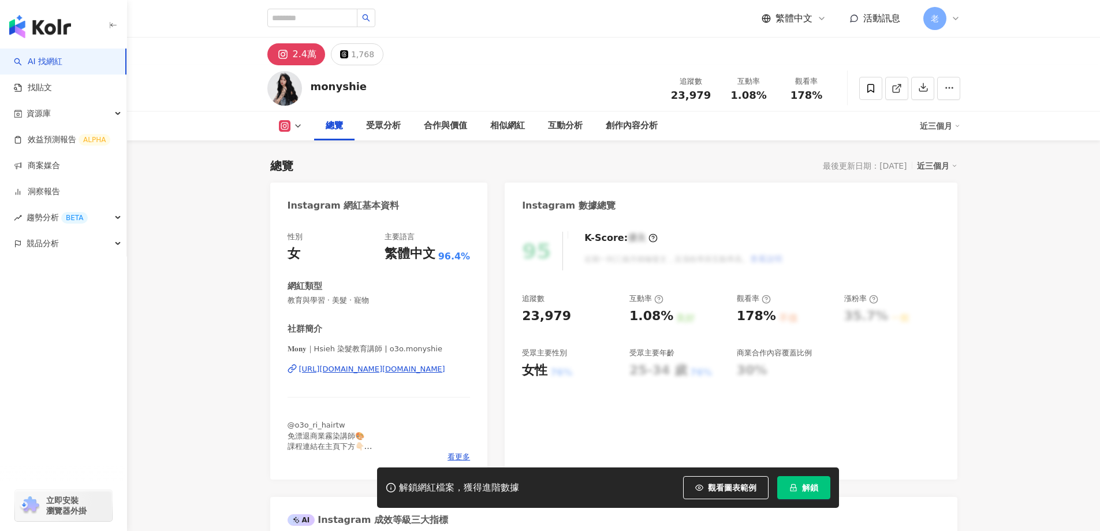
click at [285, 125] on rect at bounding box center [284, 126] width 9 height 9
click at [370, 372] on div "https://www.instagram.com/o3o.monyshie/" at bounding box center [372, 369] width 146 height 10
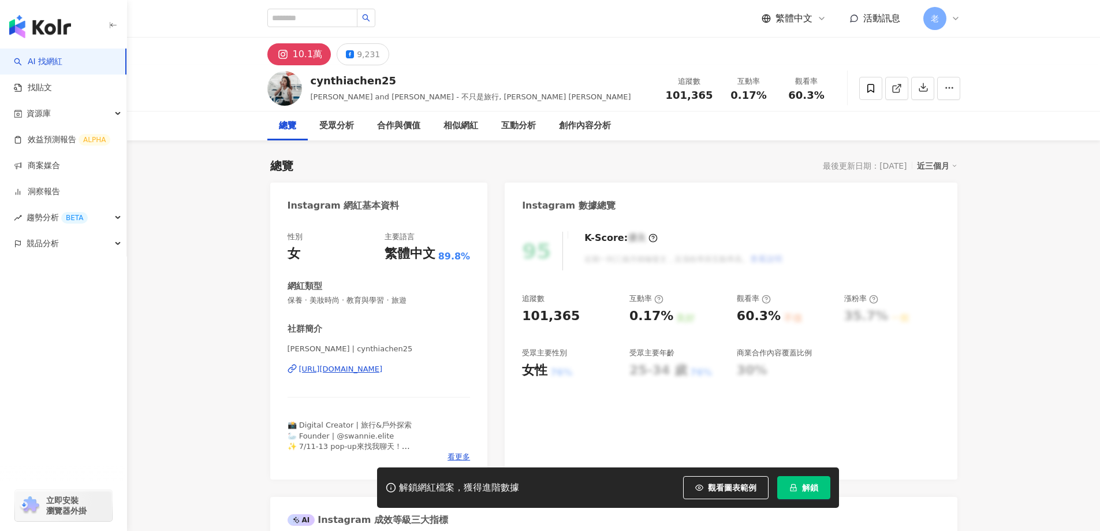
click at [380, 364] on div "[URL][DOMAIN_NAME]" at bounding box center [341, 369] width 84 height 10
